Goal: Contribute content: Contribute content

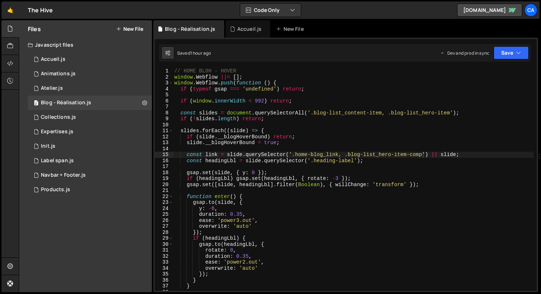
scroll to position [0, 12]
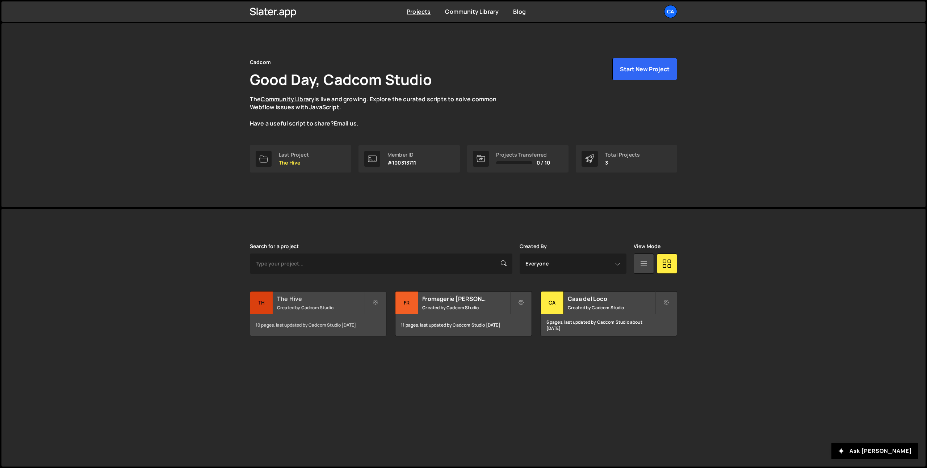
click at [305, 299] on h2 "The Hive" at bounding box center [320, 299] width 87 height 8
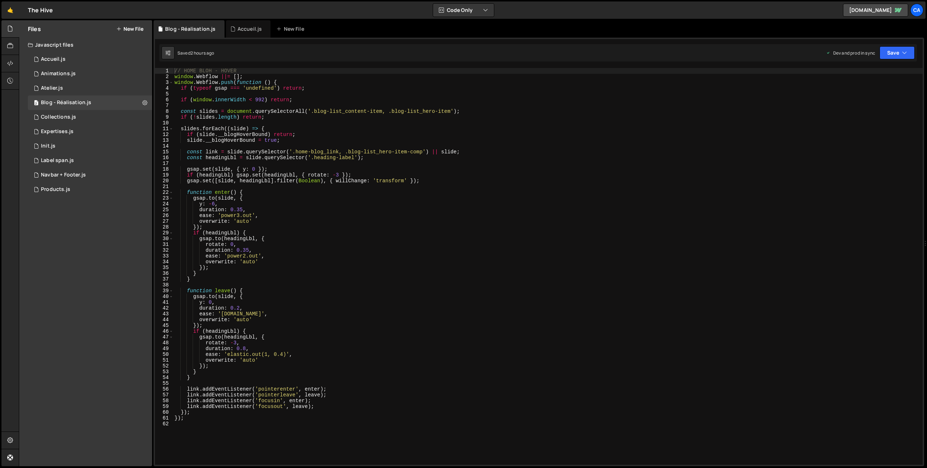
click at [120, 27] on icon at bounding box center [118, 29] width 5 height 6
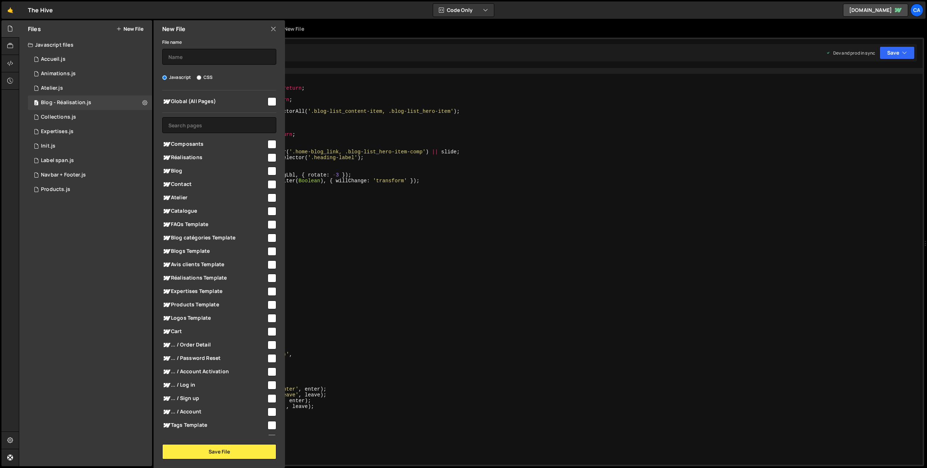
click at [267, 278] on input "checkbox" at bounding box center [271, 278] width 9 height 9
checkbox input "true"
click at [188, 48] on div "File name" at bounding box center [219, 51] width 114 height 27
click at [190, 59] on input "text" at bounding box center [219, 57] width 114 height 16
type input "Réalisation template"
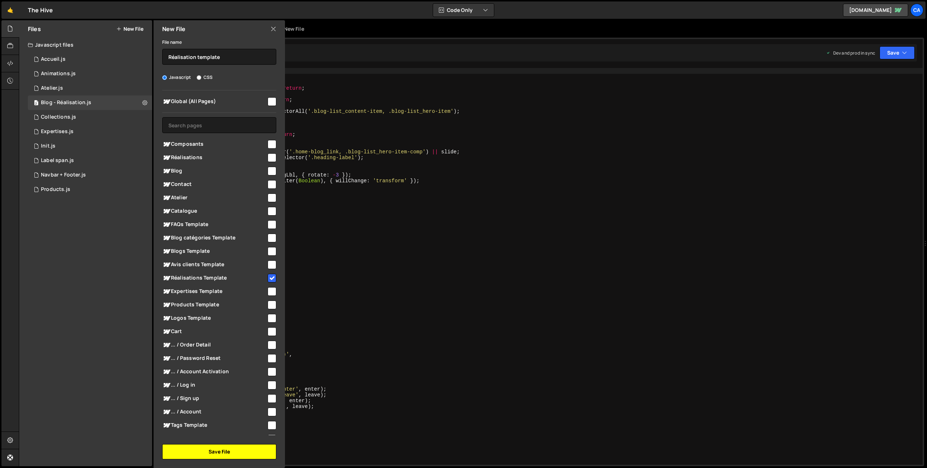
click at [227, 451] on button "Save File" at bounding box center [219, 451] width 114 height 15
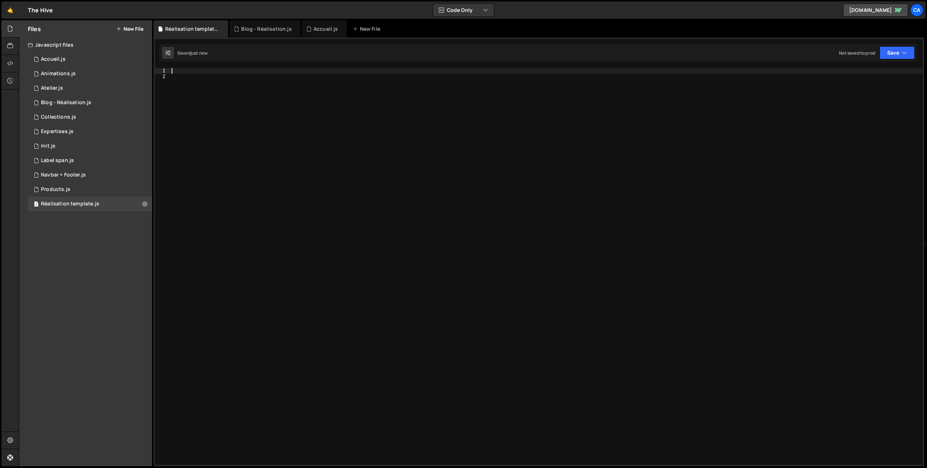
click at [194, 72] on div at bounding box center [546, 272] width 752 height 409
paste textarea "</script>"
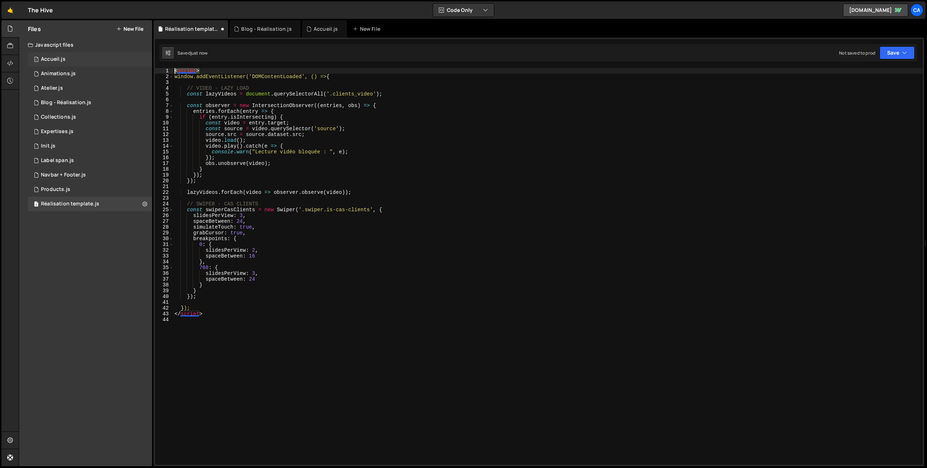
drag, startPoint x: 212, startPoint y: 68, endPoint x: 143, endPoint y: 64, distance: 68.9
click at [143, 64] on div "Files New File Javascript files 1 Accueil.js 0 1 Animations.js 0 1 Atelier.js 0…" at bounding box center [473, 243] width 908 height 447
type textarea "<script>"
click at [180, 75] on div "window.addEventListener('DOMContentLoaded', () => { // VIDEO - LAZY LOAD const …" at bounding box center [547, 272] width 749 height 409
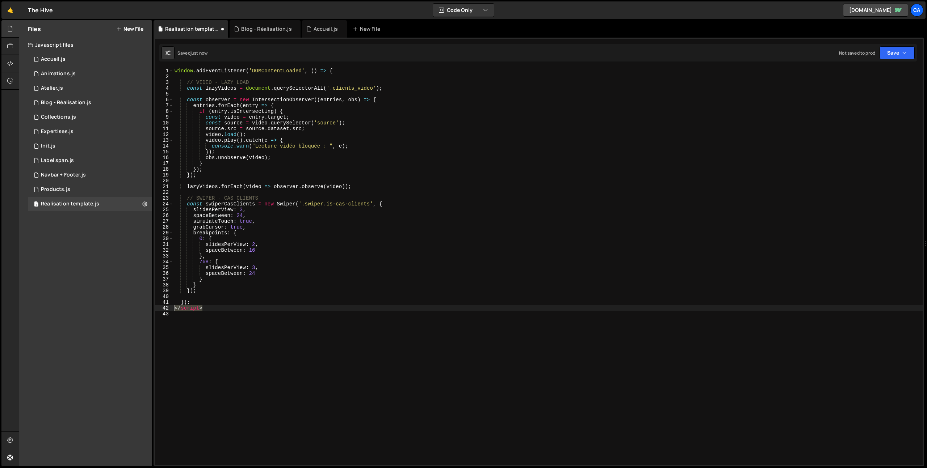
drag, startPoint x: 206, startPoint y: 309, endPoint x: 168, endPoint y: 308, distance: 38.4
click at [168, 308] on div "window.addEventListener('DOMContentLoaded', () => { 1 2 3 4 5 6 7 8 9 10 11 12 …" at bounding box center [538, 266] width 767 height 397
type textarea "</script>"
click at [897, 47] on button "Save" at bounding box center [896, 52] width 35 height 13
click at [868, 101] on div "Not saved to prod" at bounding box center [872, 102] width 75 height 9
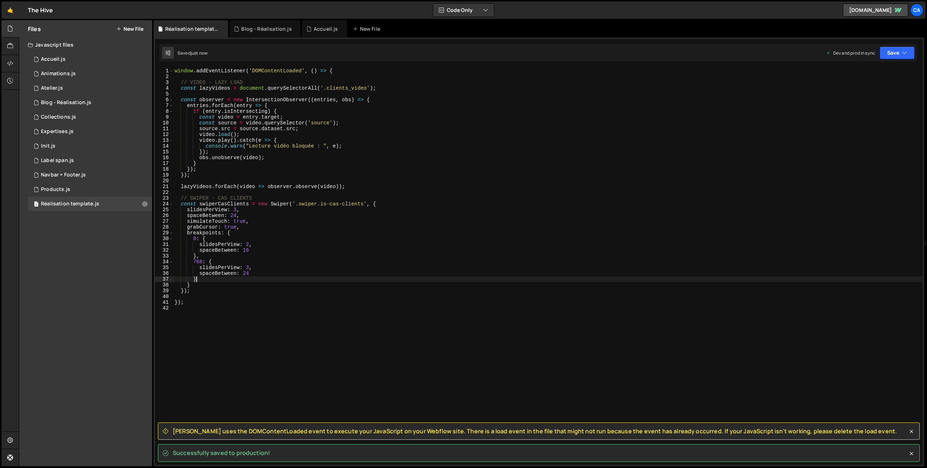
click at [263, 278] on div "window . addEventListener ( 'DOMContentLoaded' , ( ) => { // VIDEO - LAZY LOAD …" at bounding box center [547, 272] width 749 height 409
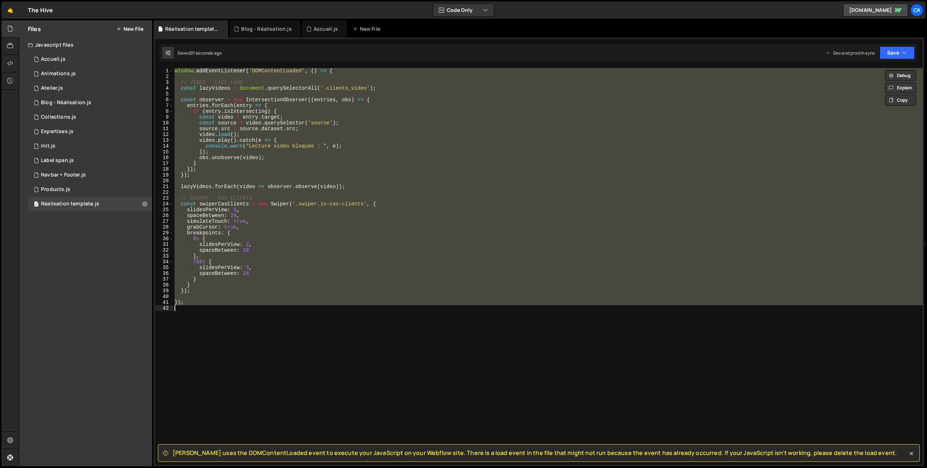
click at [404, 454] on span "Slater uses the DOMContentLoaded event to execute your JavaScript on your Webfl…" at bounding box center [535, 453] width 724 height 8
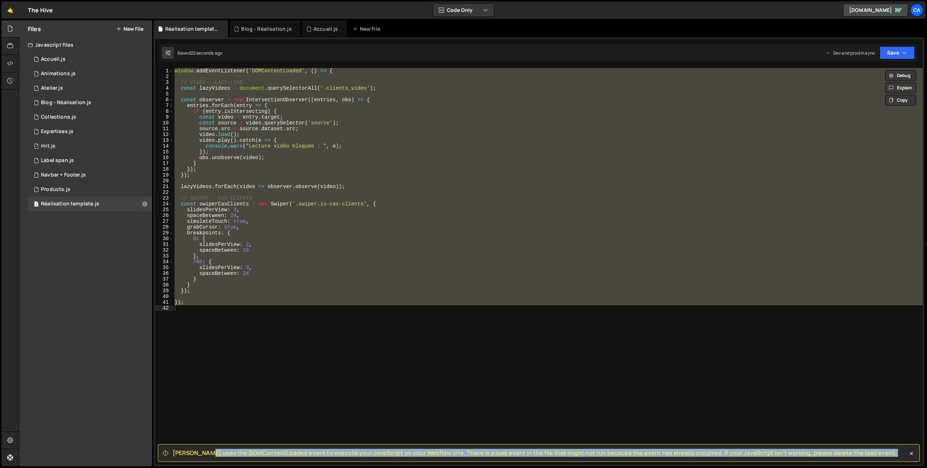
click at [404, 454] on span "Slater uses the DOMContentLoaded event to execute your JavaScript on your Webfl…" at bounding box center [535, 453] width 724 height 8
copy div "Slater uses the DOMContentLoaded event to execute your JavaScript on your Webfl…"
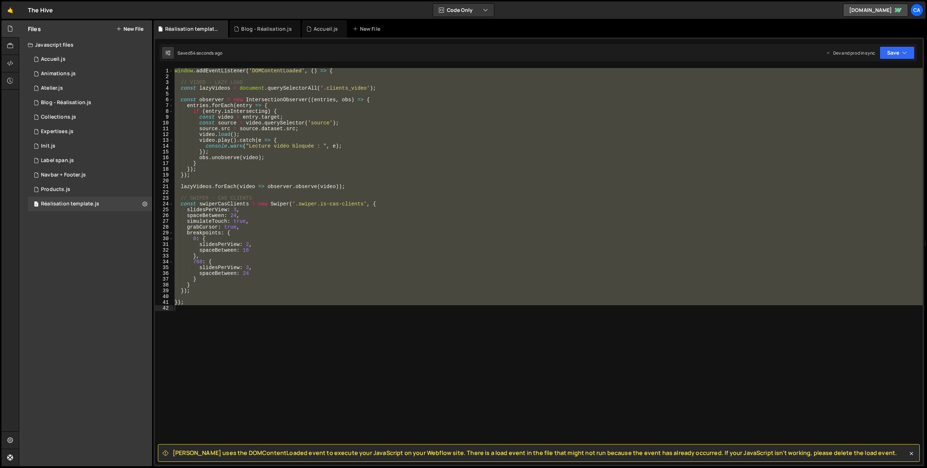
click at [261, 203] on div "window . addEventListener ( 'DOMContentLoaded' , ( ) => { // VIDEO - LAZY LOAD …" at bounding box center [547, 266] width 749 height 397
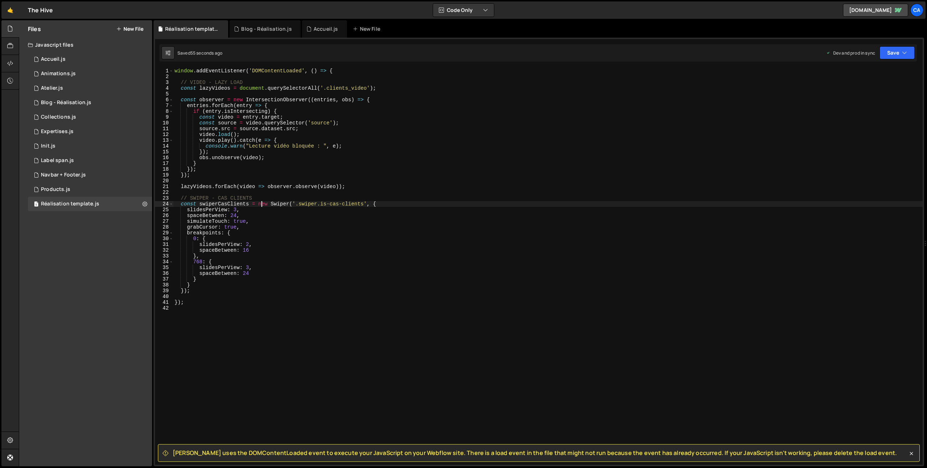
type textarea "});"
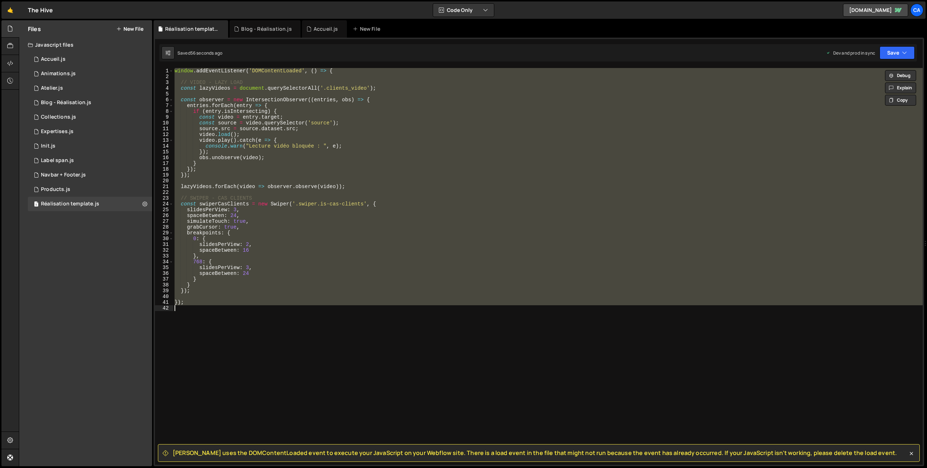
paste textarea
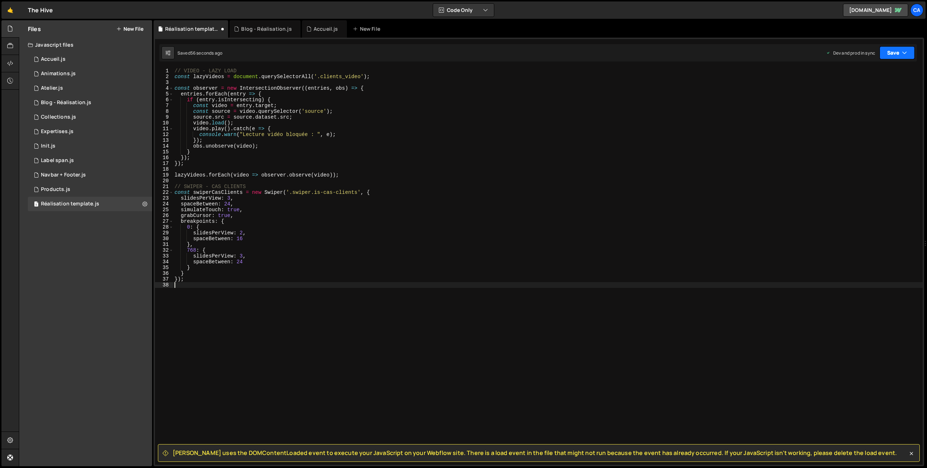
click at [893, 48] on button "Save" at bounding box center [896, 52] width 35 height 13
click at [877, 103] on div "54 seconds ago" at bounding box center [863, 102] width 32 height 6
